Goal: Navigation & Orientation: Go to known website

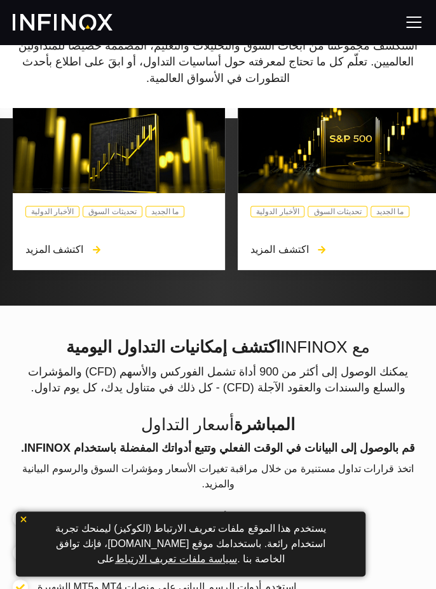
scroll to position [105, 0]
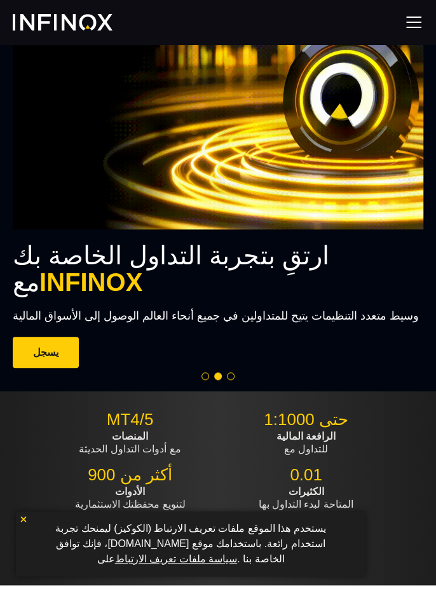
click at [410, 29] on img at bounding box center [413, 22] width 19 height 19
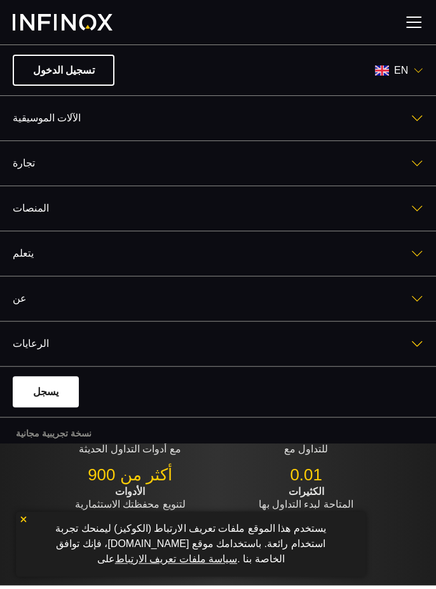
scroll to position [0, 0]
click at [422, 74] on img at bounding box center [418, 70] width 10 height 10
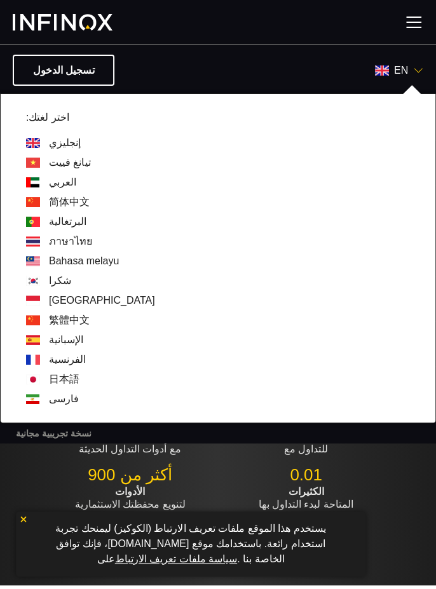
click at [224, 175] on div "العربي" at bounding box center [218, 182] width 384 height 15
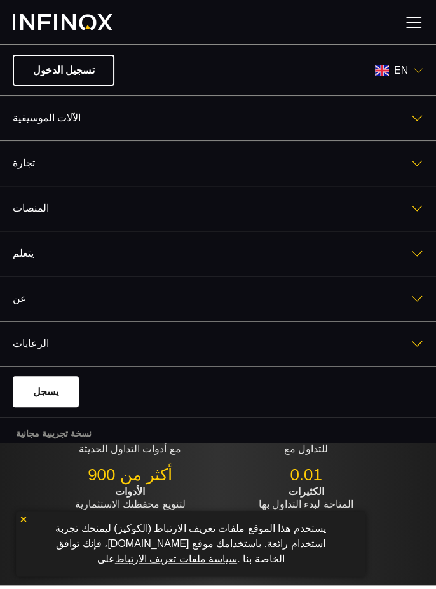
click at [413, 64] on div "en" at bounding box center [399, 70] width 48 height 15
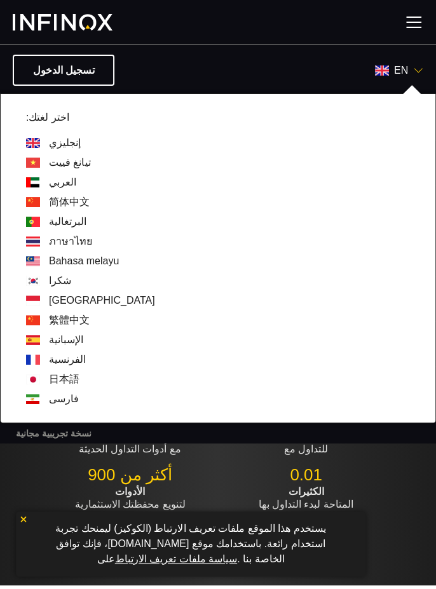
click at [52, 188] on link "العربي" at bounding box center [62, 182] width 27 height 15
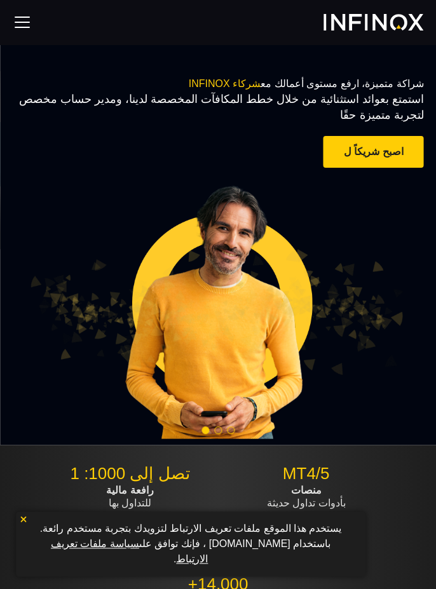
click at [15, 20] on img at bounding box center [22, 22] width 19 height 19
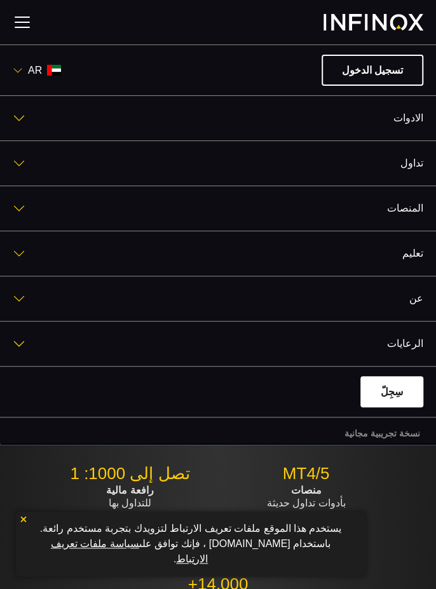
click at [400, 386] on link "سِجِلّ" at bounding box center [391, 391] width 63 height 31
